Goal: Task Accomplishment & Management: Complete application form

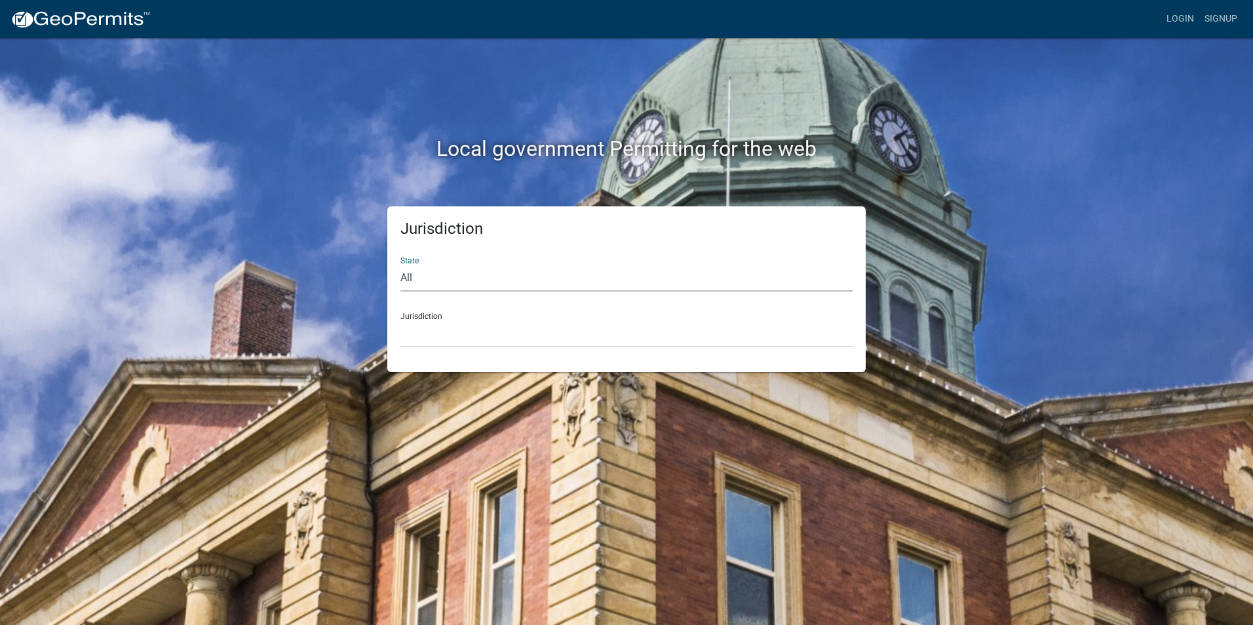
click at [450, 278] on select "All [US_STATE] [US_STATE] [US_STATE] [US_STATE] [US_STATE] [US_STATE] [US_STATE…" at bounding box center [626, 278] width 452 height 27
select select "[US_STATE]"
click at [400, 265] on select "All [US_STATE] [US_STATE] [US_STATE] [US_STATE] [US_STATE] [US_STATE] [US_STATE…" at bounding box center [626, 278] width 452 height 27
click at [469, 332] on select "City of [GEOGRAPHIC_DATA], [US_STATE] City of [GEOGRAPHIC_DATA], [US_STATE] Cit…" at bounding box center [626, 333] width 452 height 27
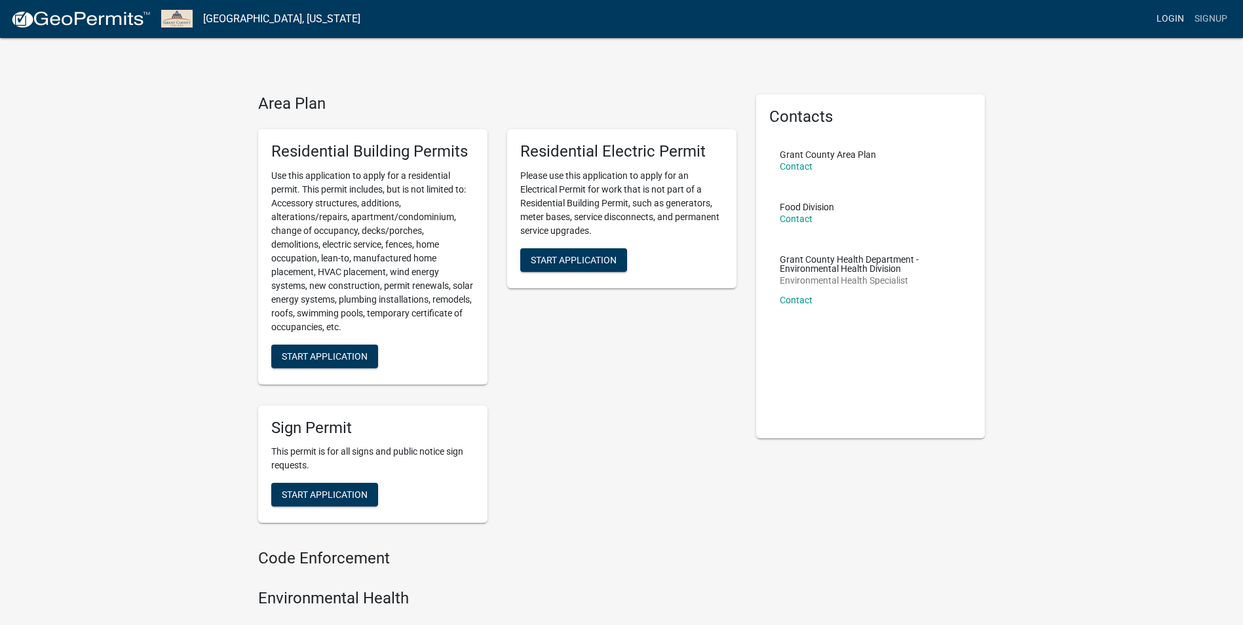
click at [1170, 20] on link "Login" at bounding box center [1170, 19] width 38 height 25
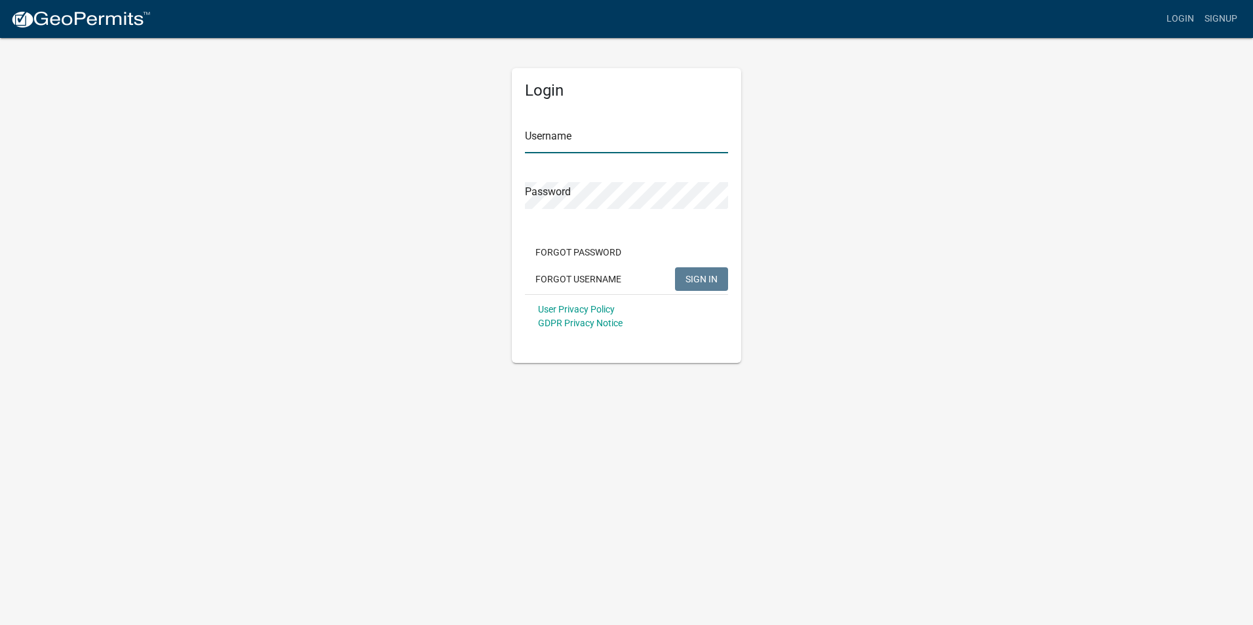
type input "cburman"
click at [713, 283] on span "SIGN IN" at bounding box center [701, 278] width 32 height 10
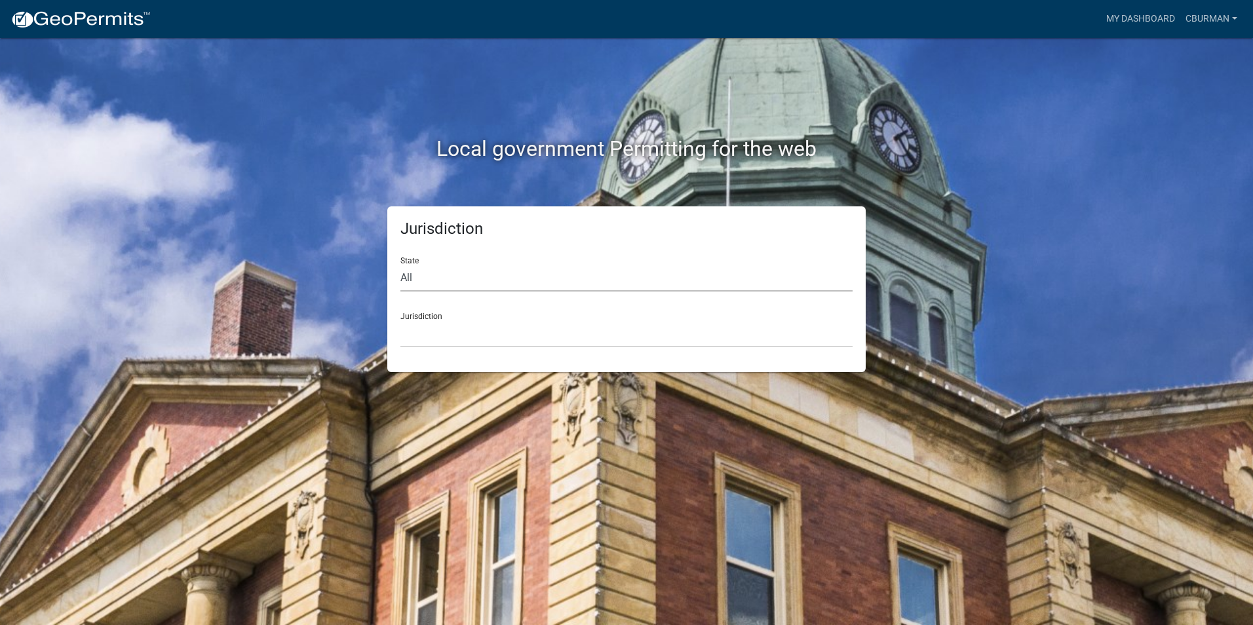
click at [438, 282] on select "All [US_STATE] [US_STATE] [US_STATE] [US_STATE] [US_STATE] [US_STATE] [US_STATE…" at bounding box center [626, 278] width 452 height 27
select select "[US_STATE]"
click at [400, 265] on select "All [US_STATE] [US_STATE] [US_STATE] [US_STATE] [US_STATE] [US_STATE] [US_STATE…" at bounding box center [626, 278] width 452 height 27
click at [449, 339] on select "City of [GEOGRAPHIC_DATA], [US_STATE] City of [GEOGRAPHIC_DATA], [US_STATE] Cit…" at bounding box center [626, 333] width 452 height 27
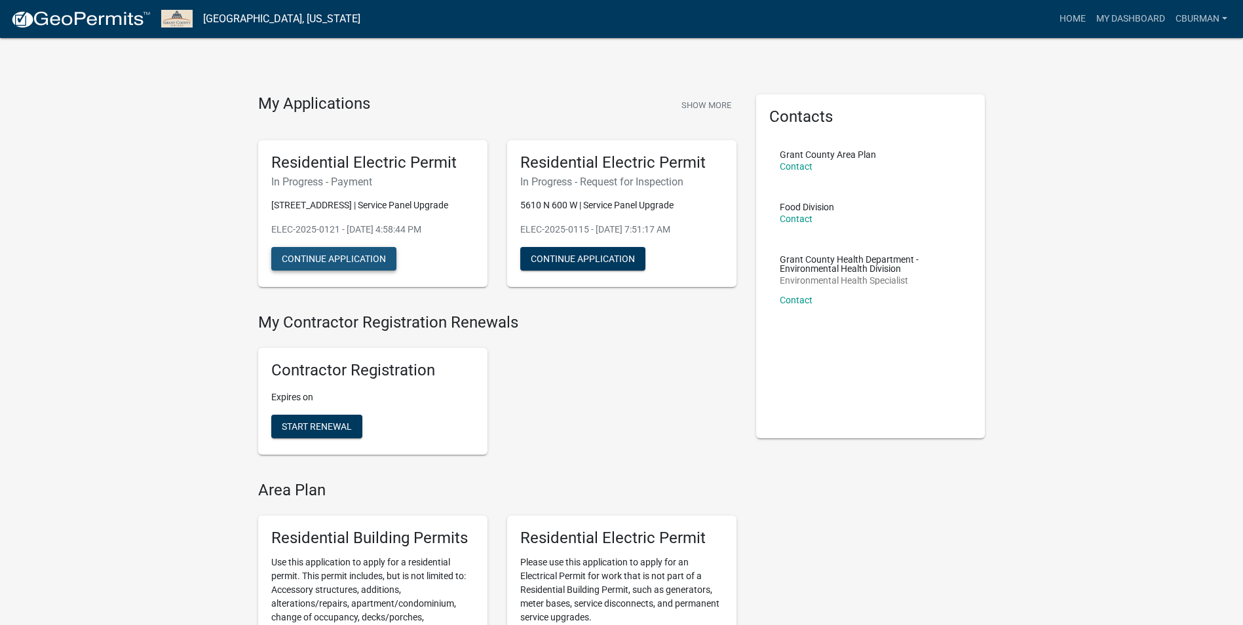
click at [360, 261] on button "Continue Application" at bounding box center [333, 259] width 125 height 24
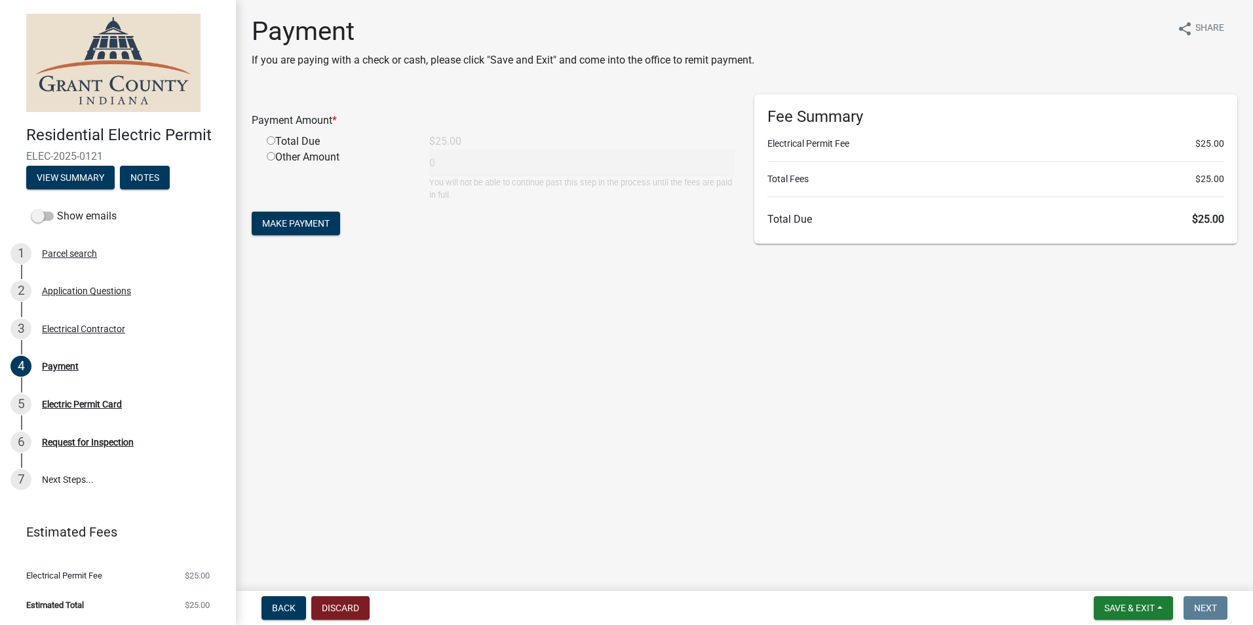
click at [271, 143] on input "radio" at bounding box center [271, 140] width 9 height 9
radio input "true"
type input "25"
click at [309, 221] on span "Make Payment" at bounding box center [295, 223] width 67 height 10
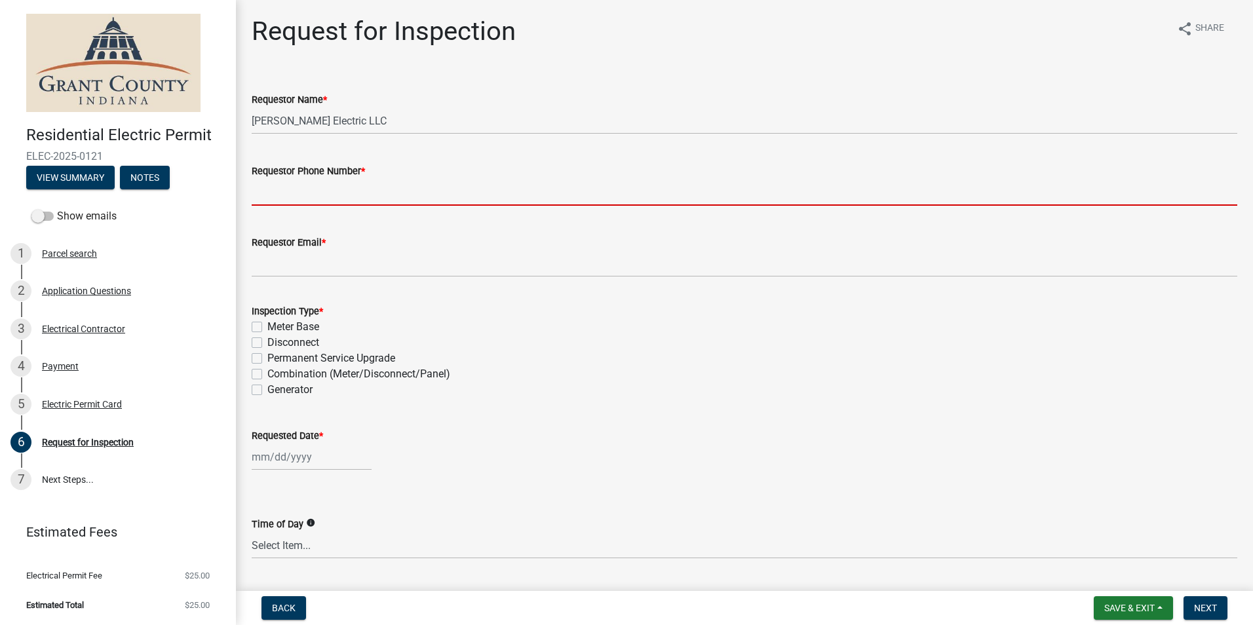
click at [335, 192] on input "Requestor Phone Number *" at bounding box center [744, 192] width 985 height 27
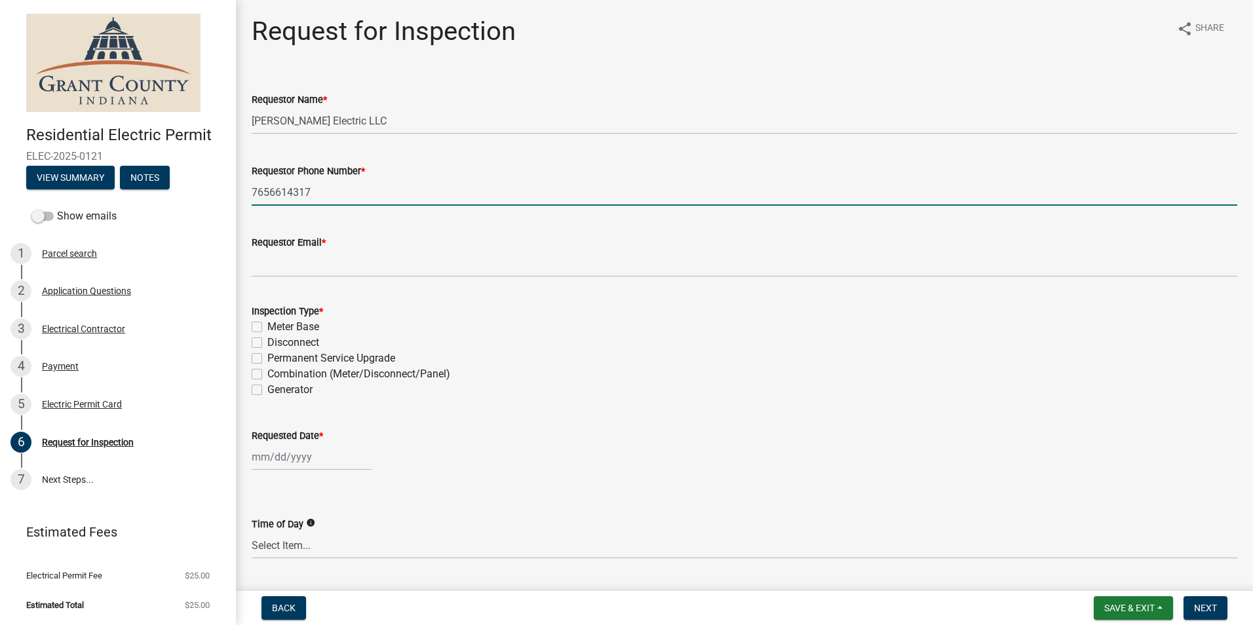
type input "7656614317"
click at [521, 329] on div "Meter Base" at bounding box center [744, 327] width 985 height 16
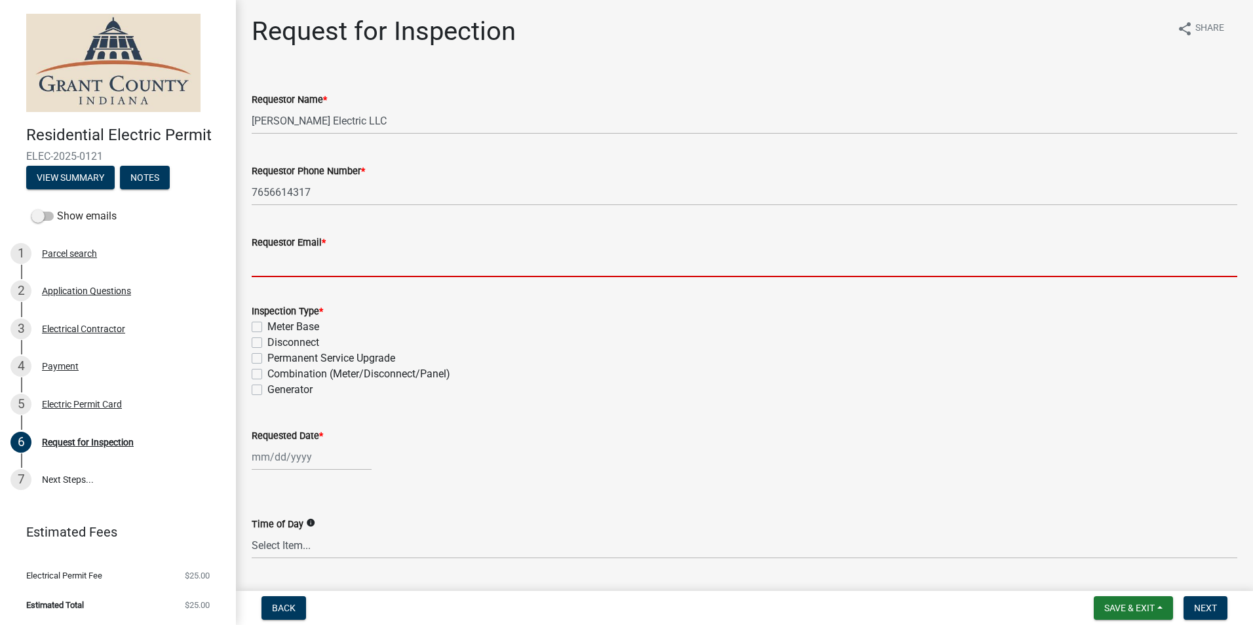
click at [445, 262] on input "Requestor Email *" at bounding box center [744, 263] width 985 height 27
type input "burmancarl@yahoo.com"
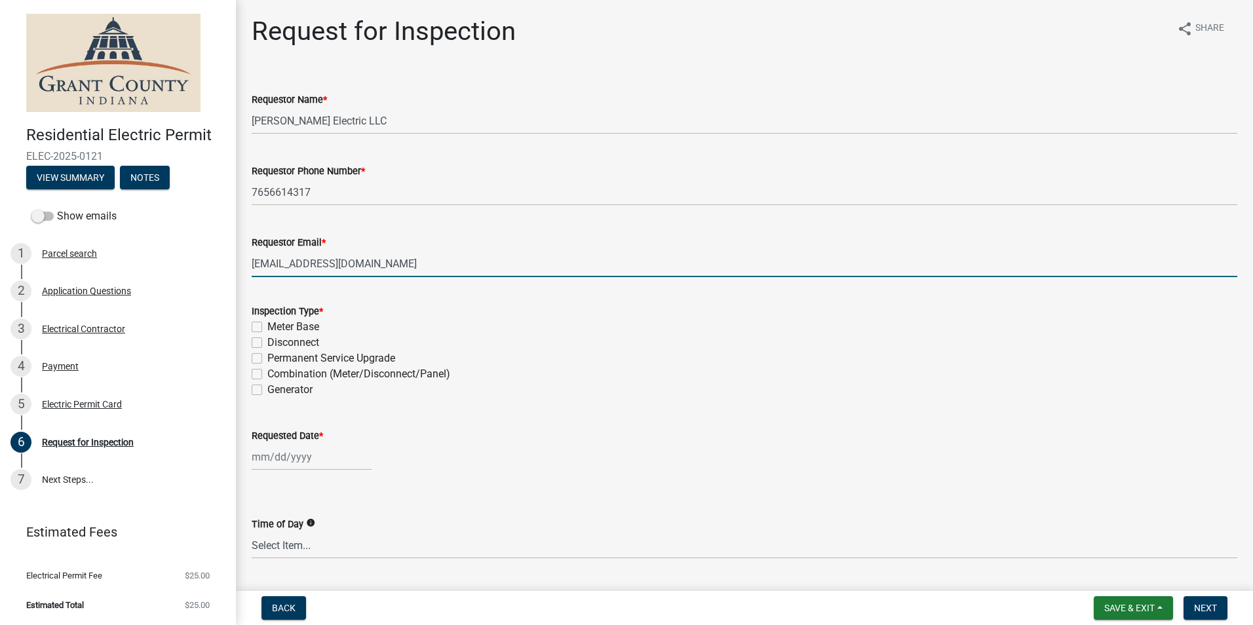
select select "10"
select select "2025"
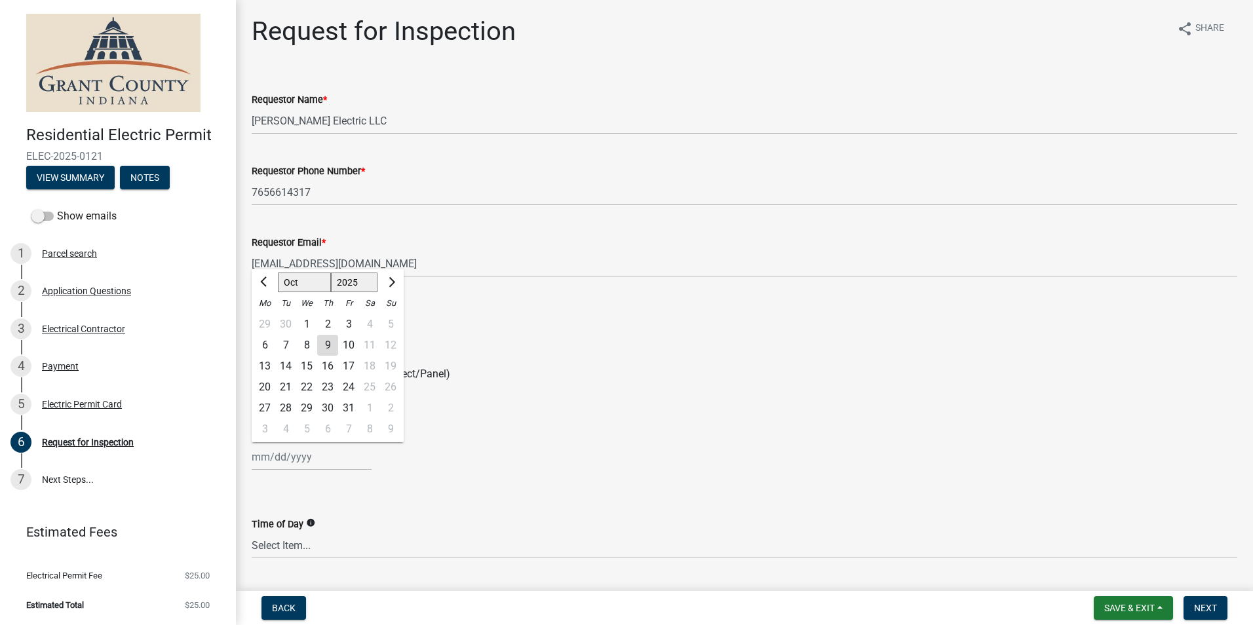
click at [309, 366] on div "15" at bounding box center [306, 366] width 21 height 21
type input "10/15/2025"
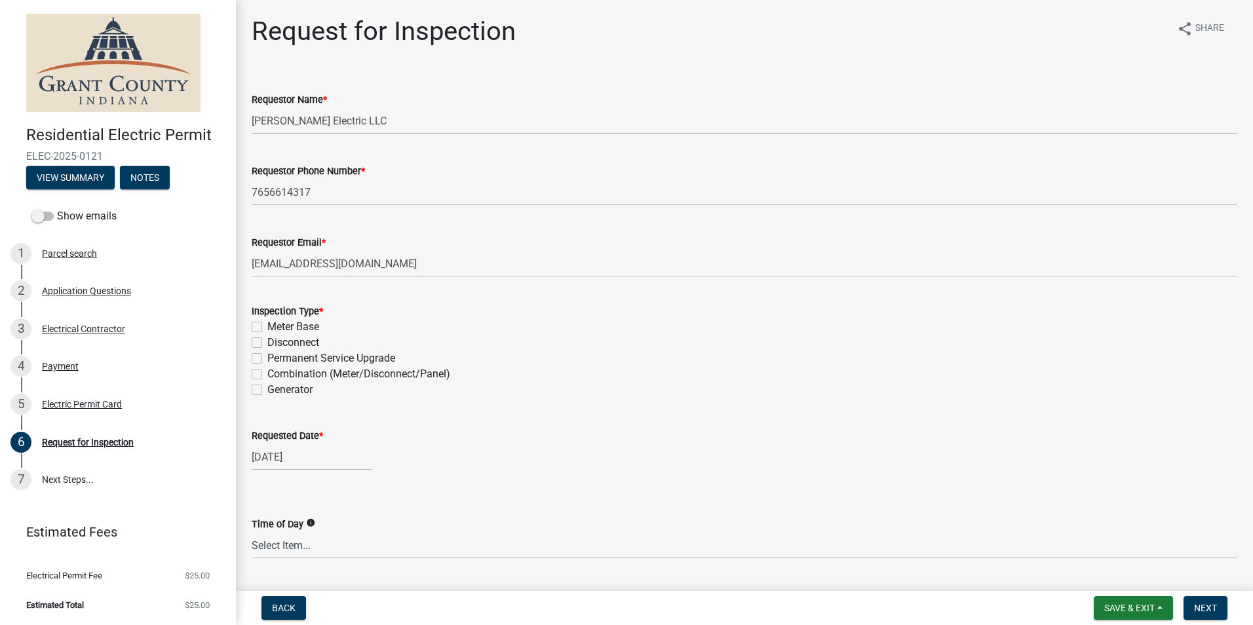
click at [267, 340] on label "Disconnect" at bounding box center [293, 343] width 52 height 16
click at [267, 340] on input "Disconnect" at bounding box center [271, 339] width 9 height 9
checkbox input "true"
checkbox input "false"
checkbox input "true"
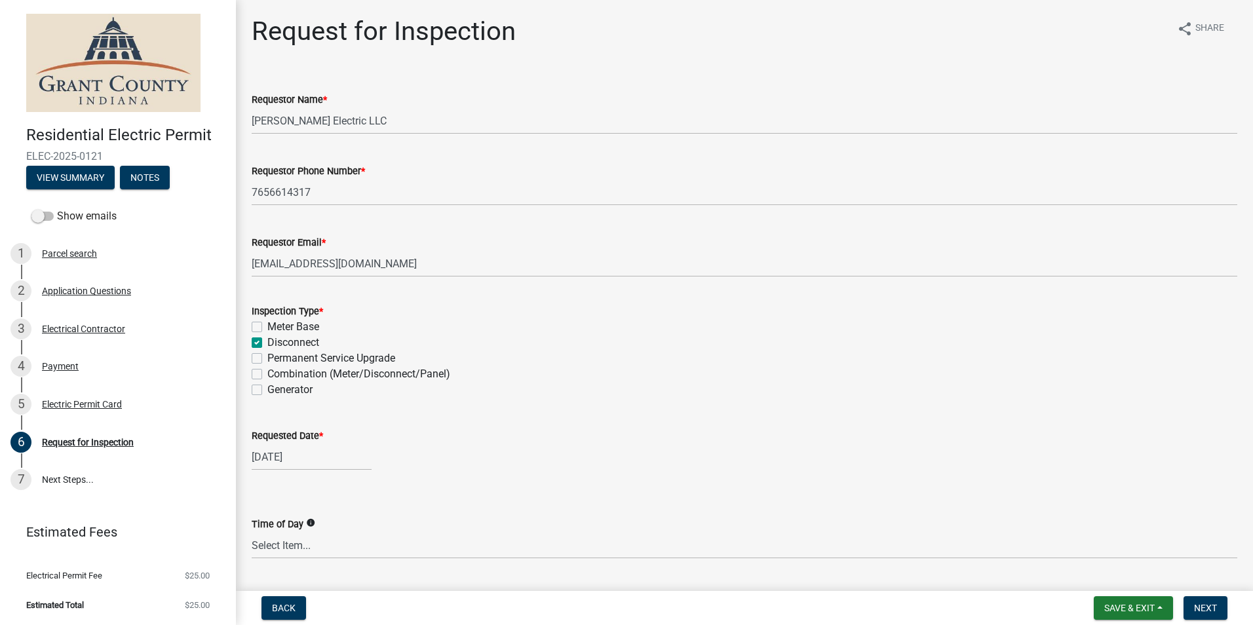
checkbox input "false"
click at [267, 342] on label "Disconnect" at bounding box center [293, 343] width 52 height 16
click at [267, 342] on input "Disconnect" at bounding box center [271, 339] width 9 height 9
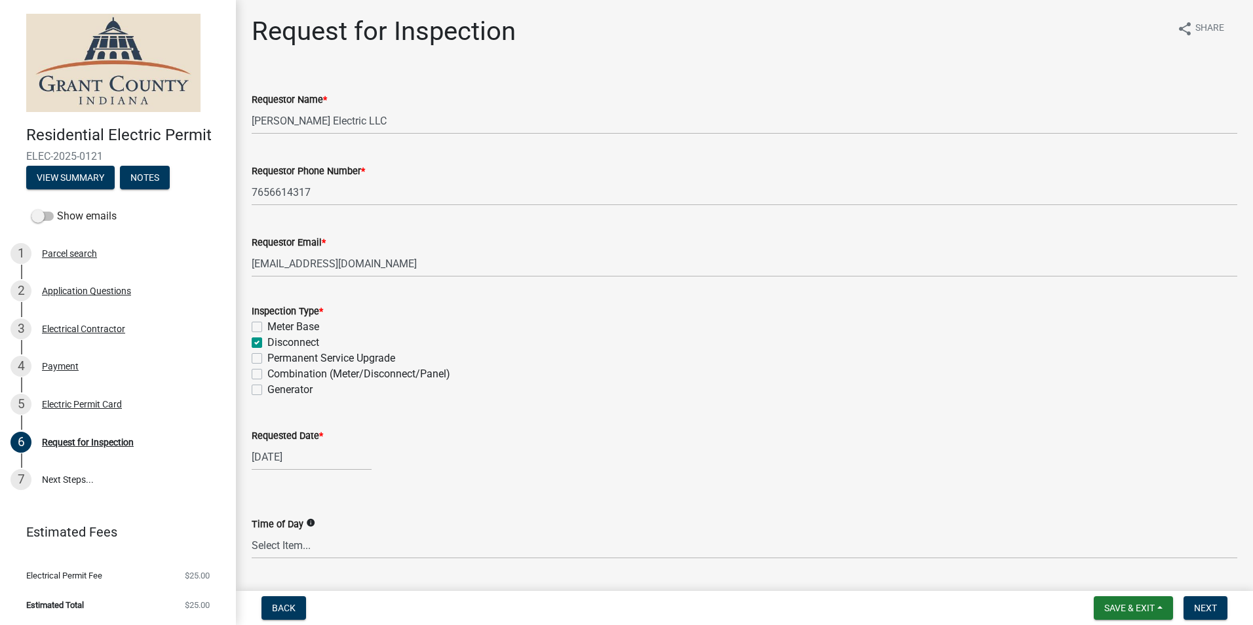
checkbox input "false"
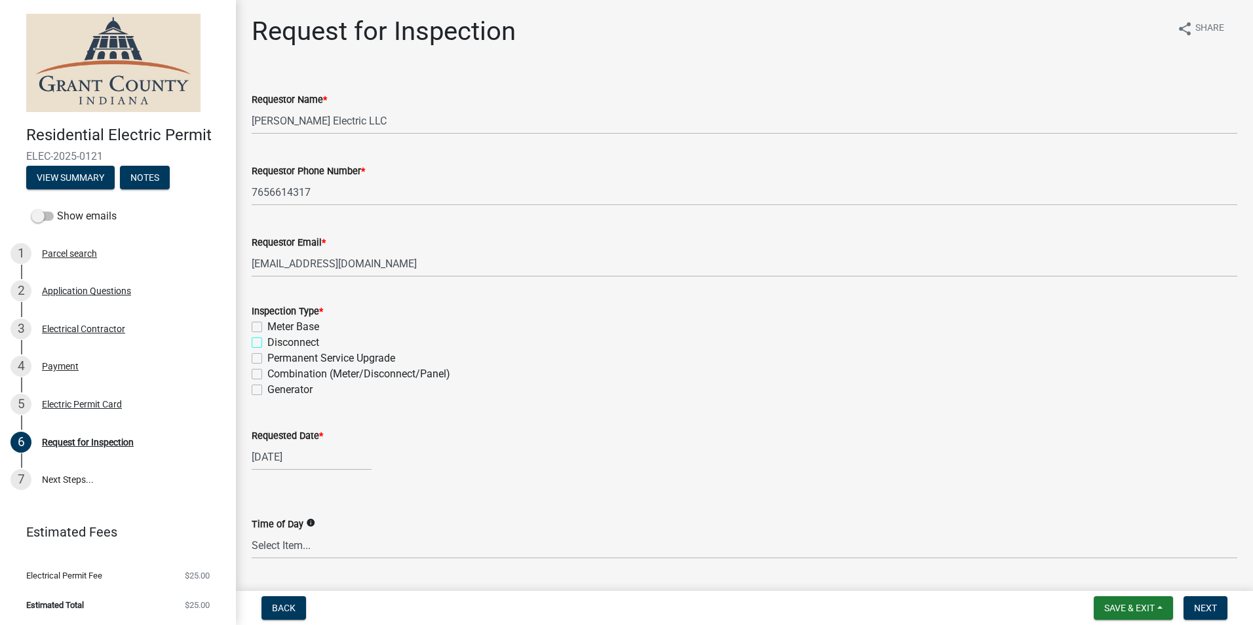
checkbox input "false"
click at [267, 373] on label "Combination (Meter/Disconnect/Panel)" at bounding box center [358, 374] width 183 height 16
click at [267, 373] on input "Combination (Meter/Disconnect/Panel)" at bounding box center [271, 370] width 9 height 9
checkbox input "true"
checkbox input "false"
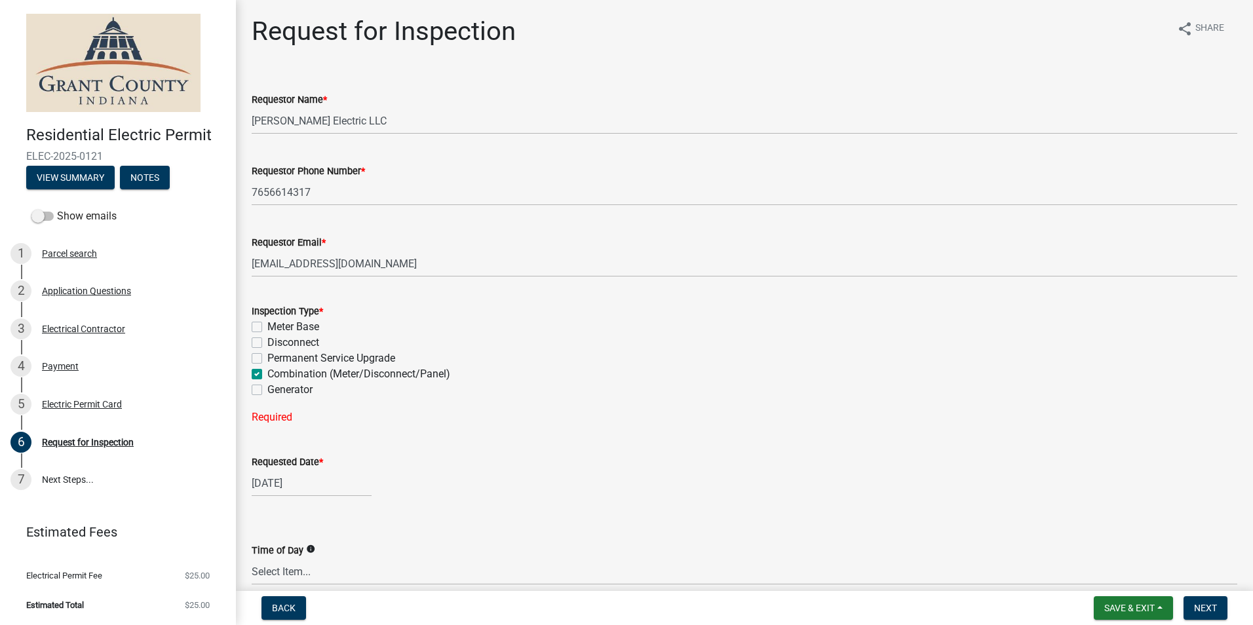
checkbox input "false"
checkbox input "true"
checkbox input "false"
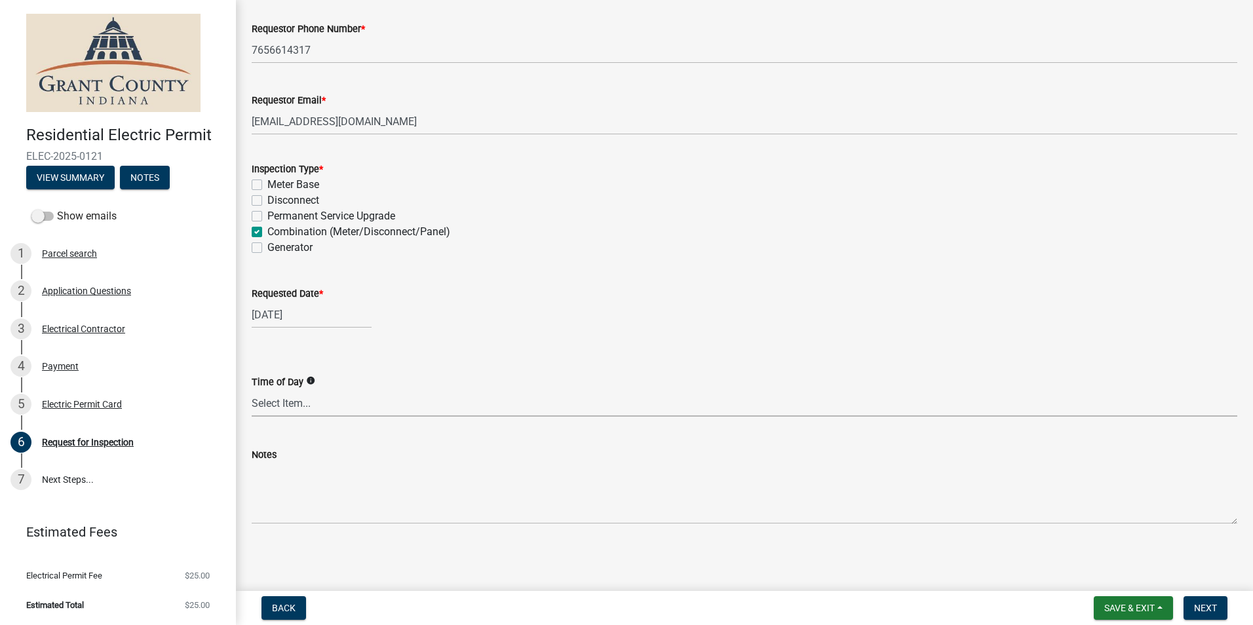
click at [317, 405] on select "Select Item... AM PM Anytime" at bounding box center [744, 403] width 985 height 27
click at [252, 390] on select "Select Item... AM PM Anytime" at bounding box center [744, 403] width 985 height 27
select select "49101b90-ec6f-4600-869b-82a4ca12f2b9"
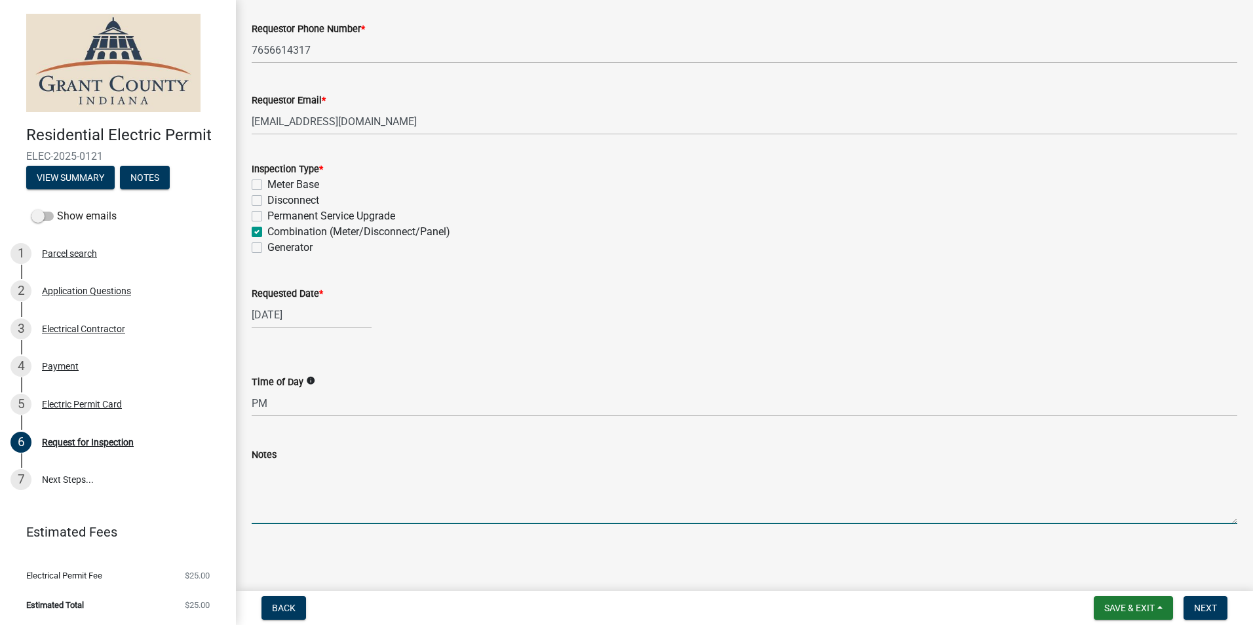
click at [282, 517] on textarea "Notes" at bounding box center [744, 494] width 985 height 62
type textarea "W"
type textarea "Power disconnect is 8A. We should be done around noon. Adding disconnect and up…"
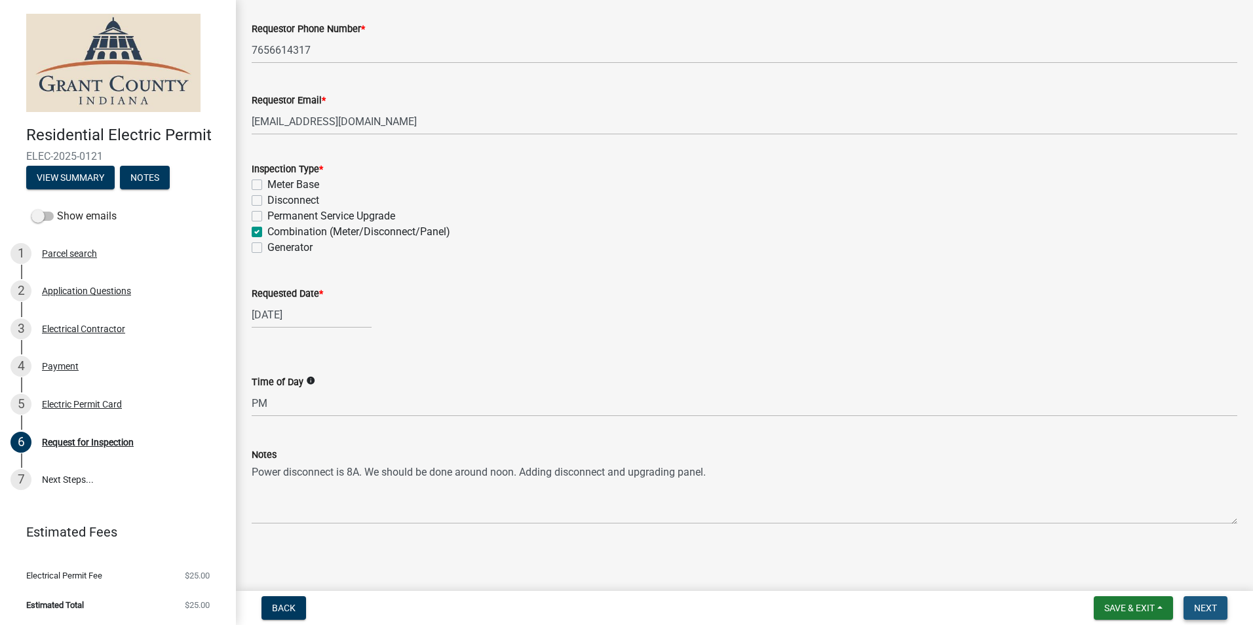
click at [1208, 603] on span "Next" at bounding box center [1205, 608] width 23 height 10
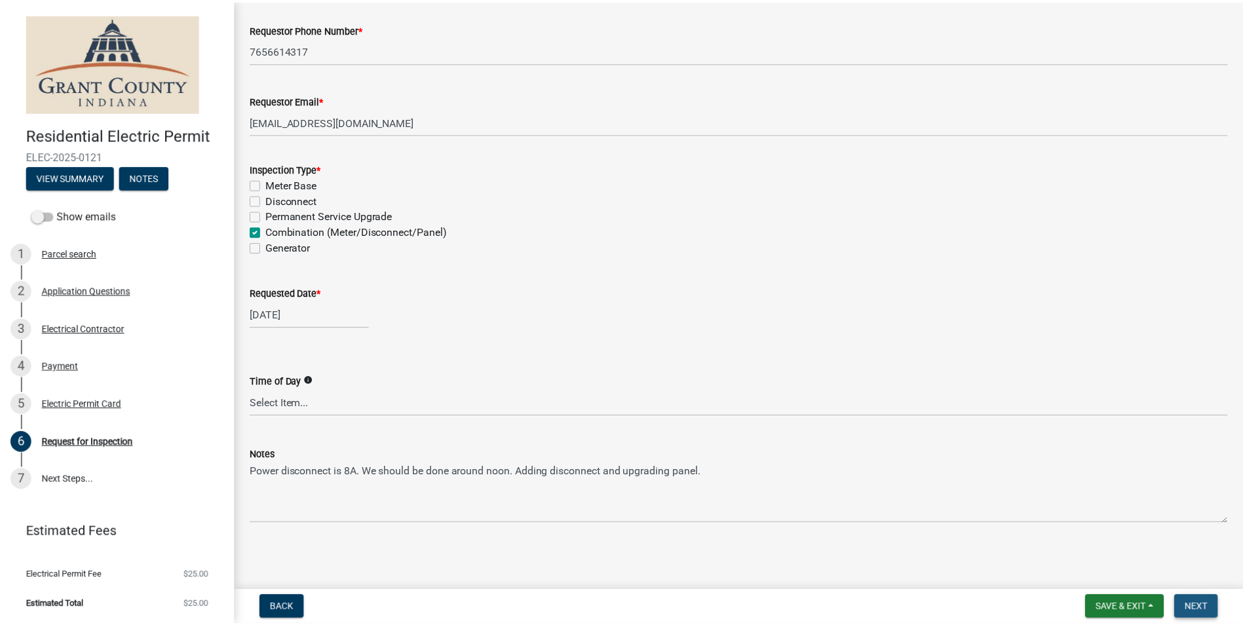
scroll to position [0, 0]
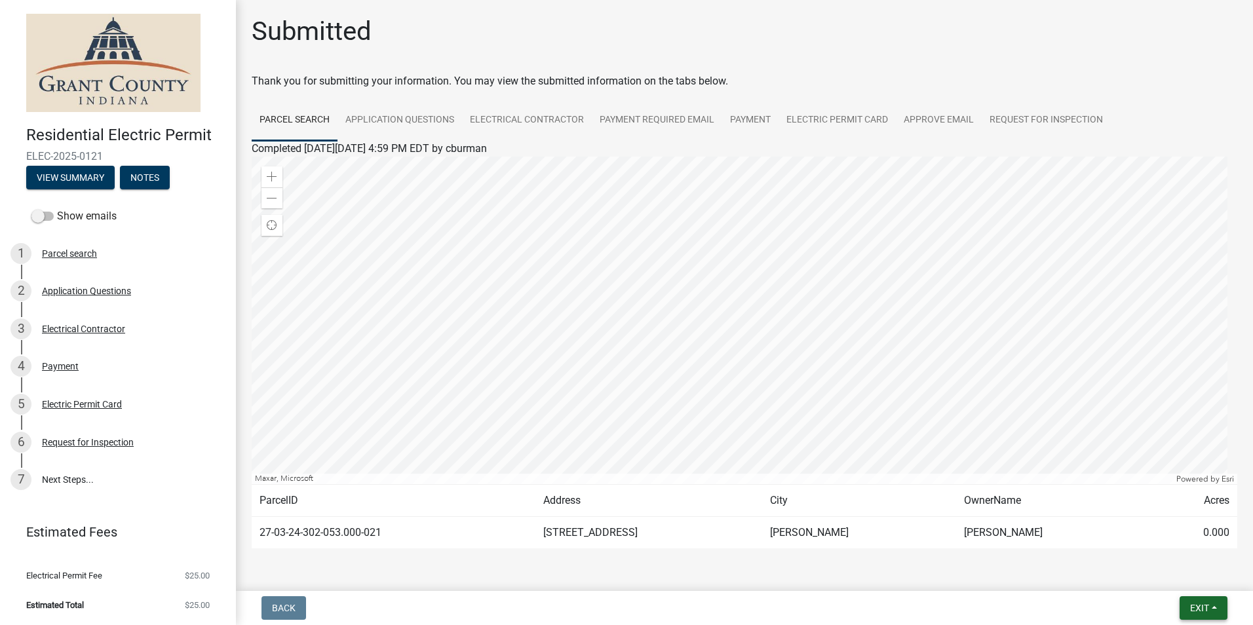
click at [1212, 608] on button "Exit" at bounding box center [1203, 608] width 48 height 24
click at [1181, 571] on button "Save & Exit" at bounding box center [1174, 573] width 105 height 31
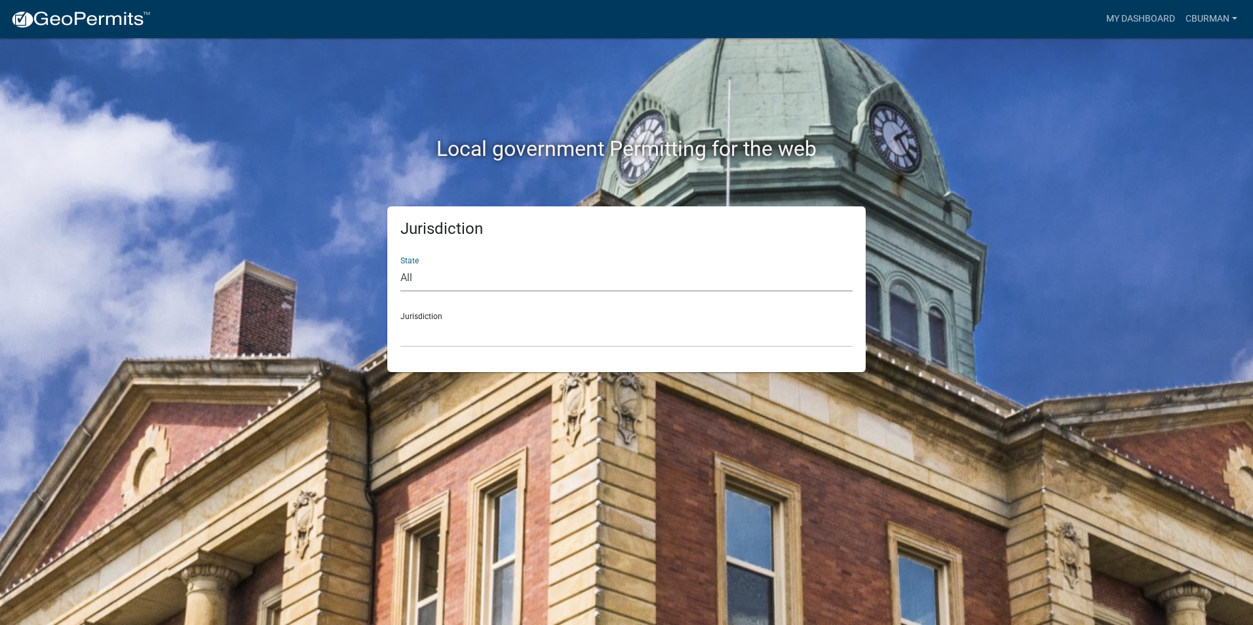
click at [457, 280] on select "All [US_STATE] [US_STATE] [US_STATE] [US_STATE] [US_STATE] [US_STATE] [US_STATE…" at bounding box center [626, 278] width 452 height 27
select select "[US_STATE]"
click at [400, 265] on select "All [US_STATE] [US_STATE] [US_STATE] [US_STATE] [US_STATE] [US_STATE] [US_STATE…" at bounding box center [626, 278] width 452 height 27
click at [462, 337] on select "City of [GEOGRAPHIC_DATA], [US_STATE] City of [GEOGRAPHIC_DATA], [US_STATE] Cit…" at bounding box center [626, 333] width 452 height 27
